Goal: Information Seeking & Learning: Learn about a topic

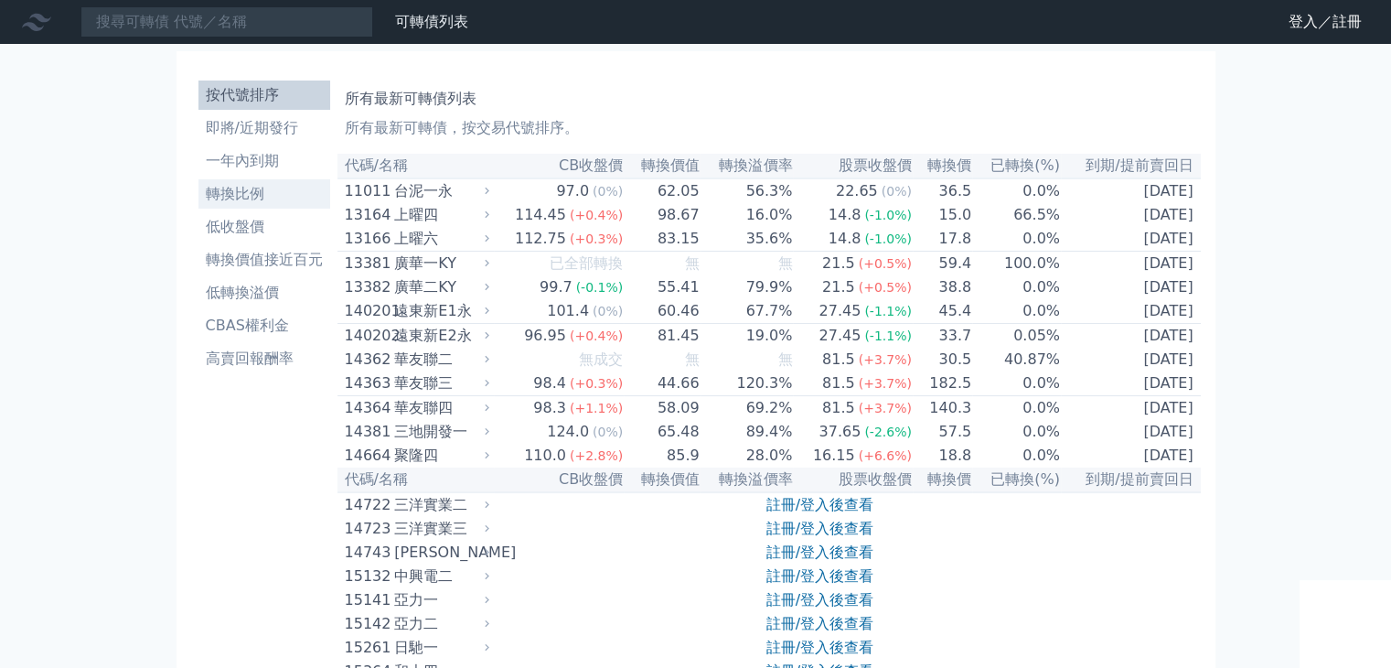
click at [287, 199] on li "轉換比例" at bounding box center [265, 194] width 132 height 22
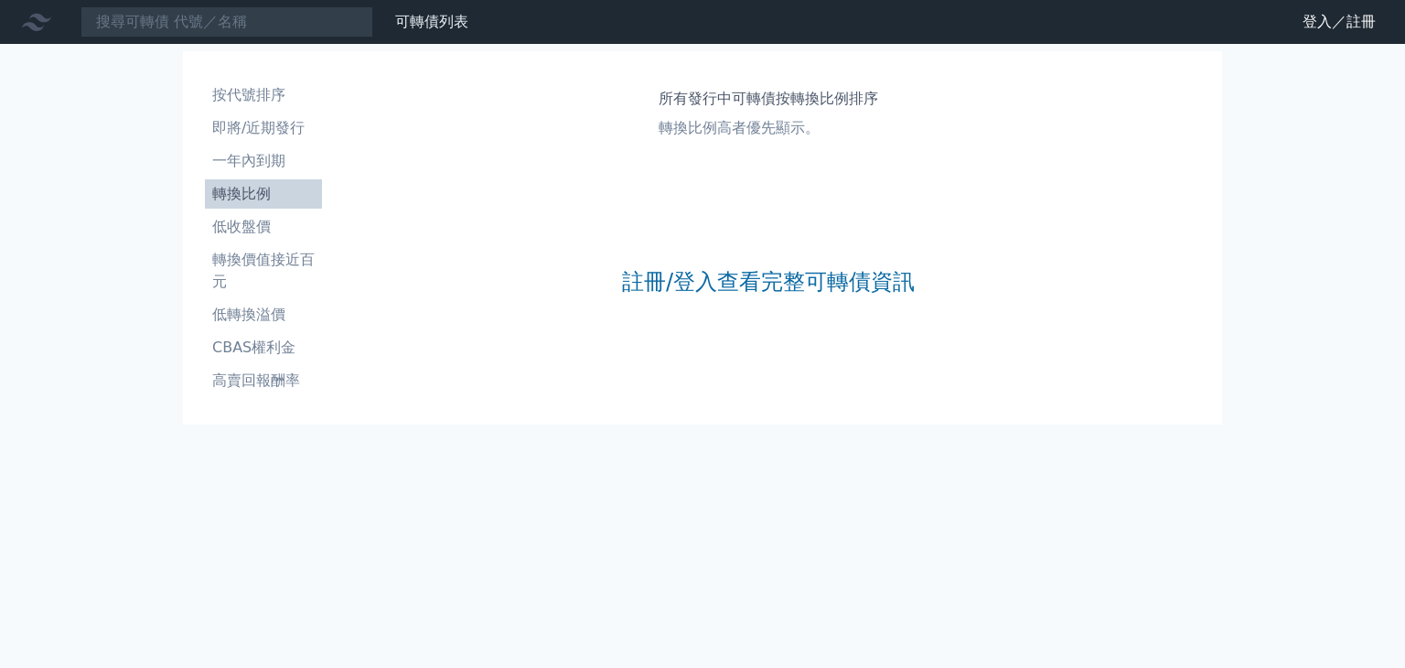
click at [767, 264] on div "註冊/登入查看完整可轉債資訊" at bounding box center [768, 281] width 293 height 241
click at [764, 280] on link "註冊/登入查看完整可轉債資訊" at bounding box center [768, 281] width 293 height 29
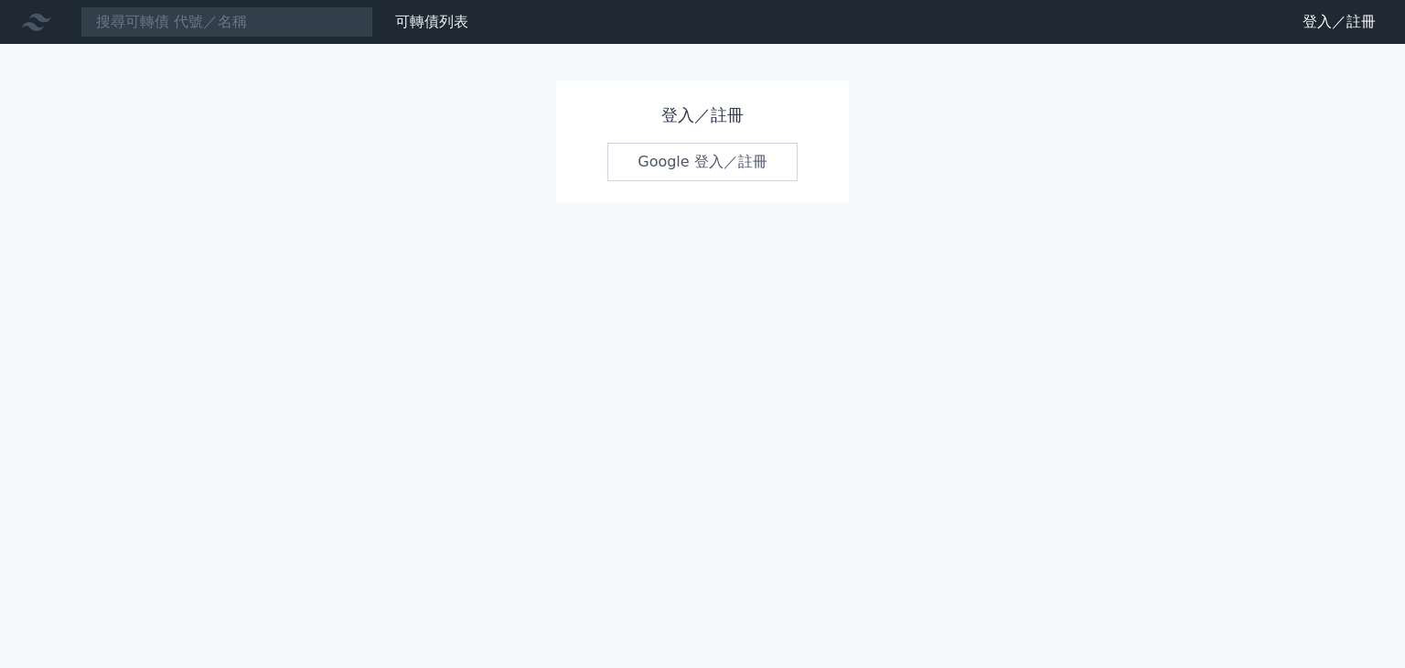
click at [718, 155] on link "Google 登入／註冊" at bounding box center [702, 162] width 190 height 38
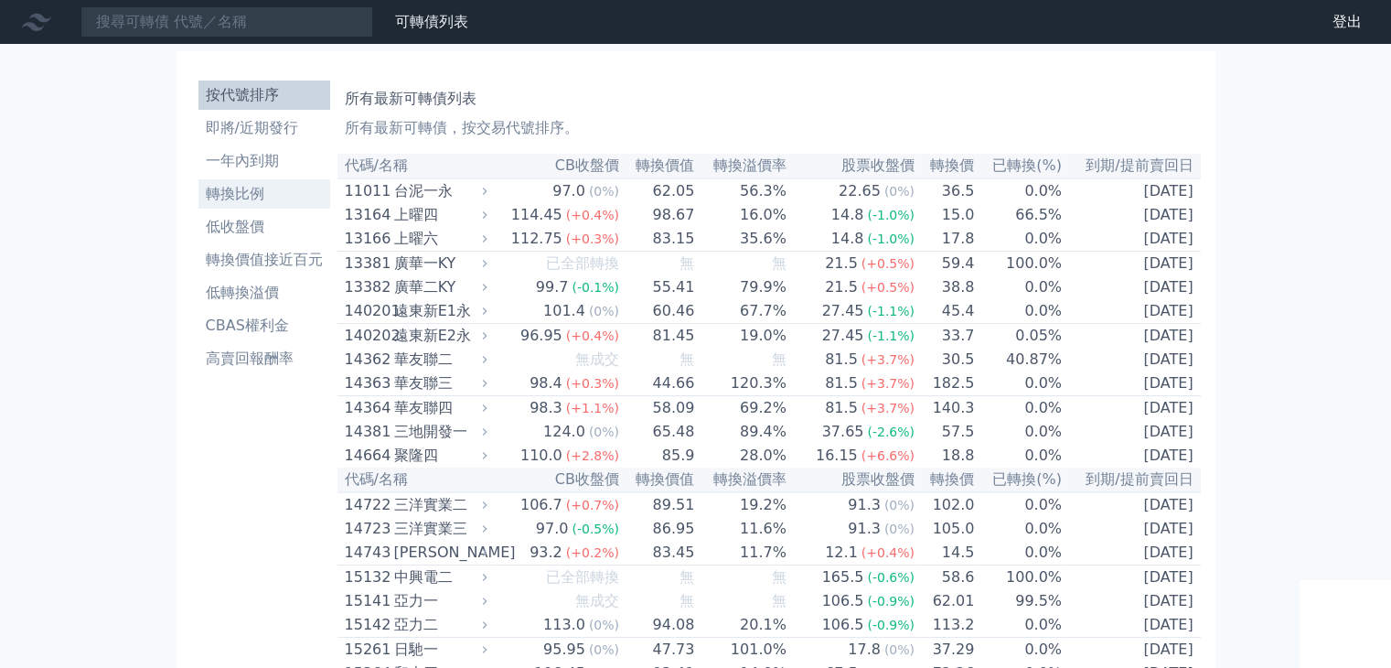
click at [268, 180] on link "轉換比例" at bounding box center [265, 193] width 132 height 29
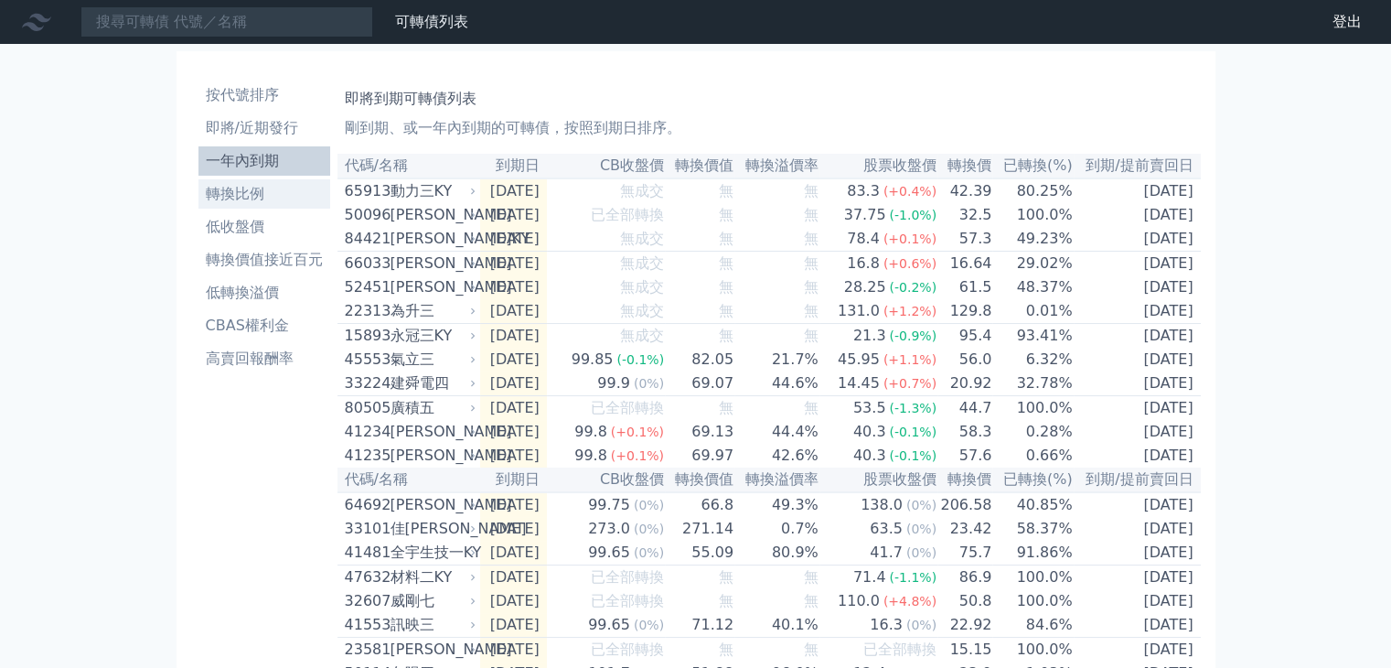
click at [267, 198] on li "轉換比例" at bounding box center [265, 194] width 132 height 22
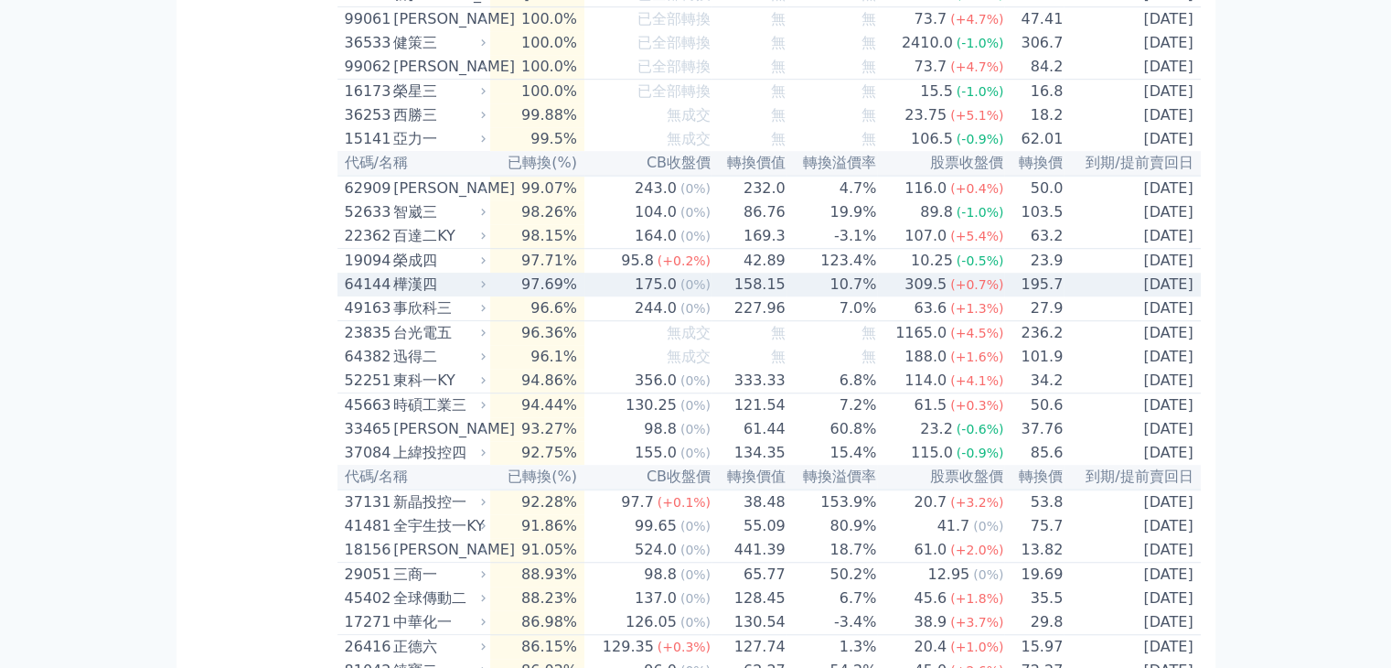
scroll to position [1246, 0]
